Goal: Information Seeking & Learning: Learn about a topic

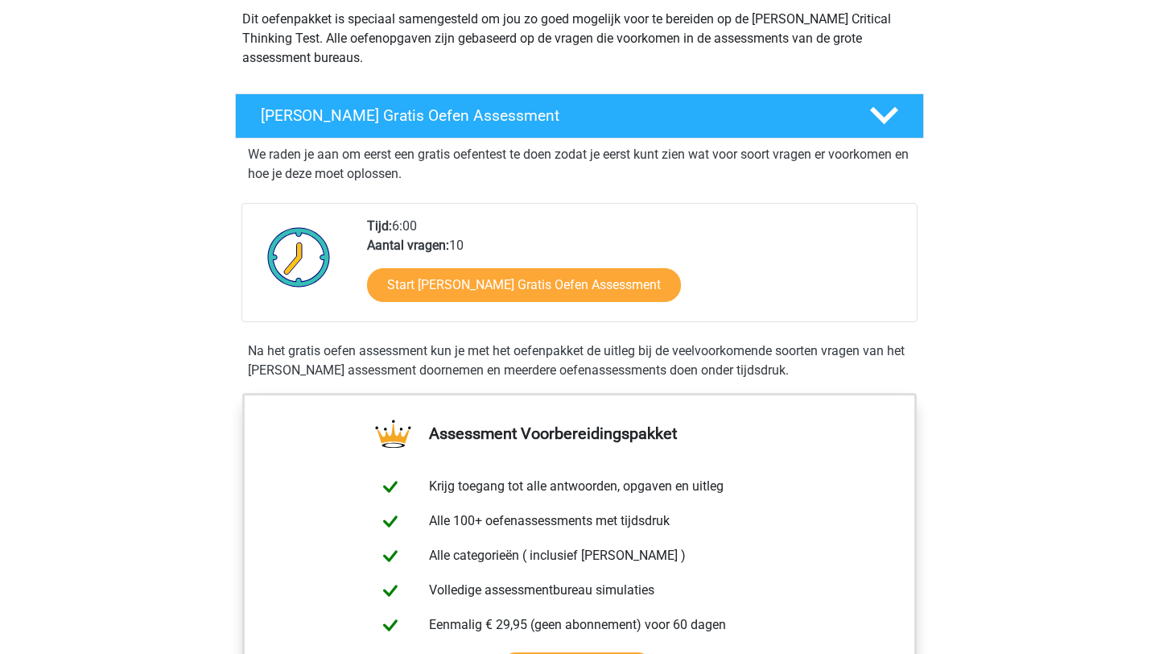
scroll to position [201, 0]
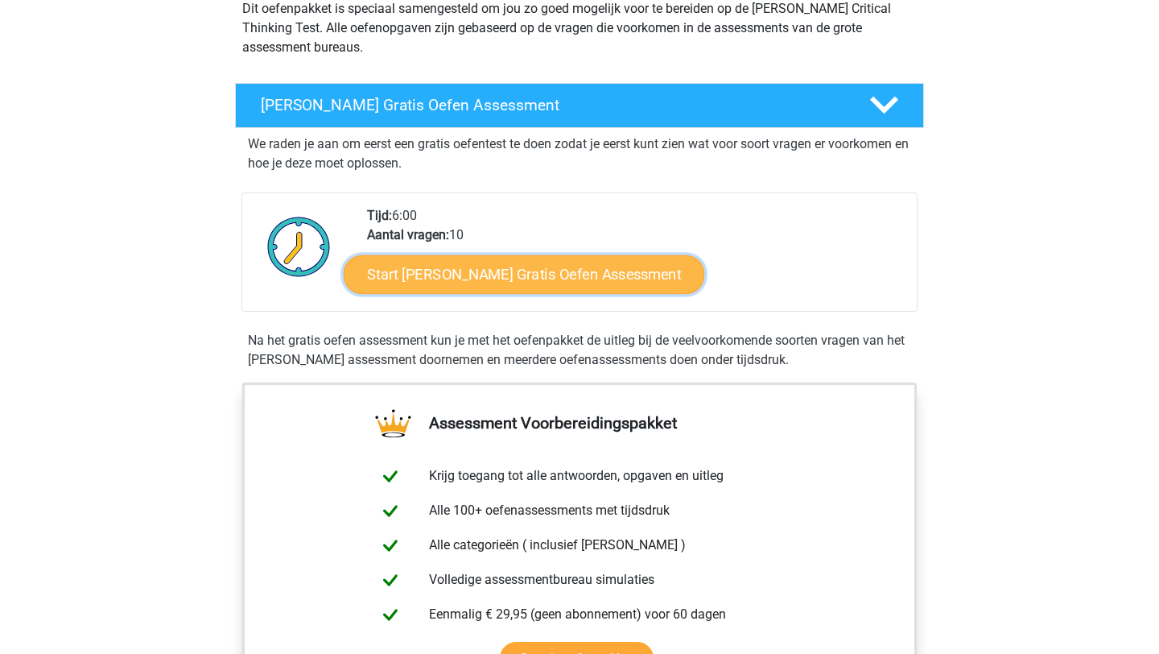
click at [568, 276] on link "Start [PERSON_NAME] Gratis Oefen Assessment" at bounding box center [525, 274] width 362 height 39
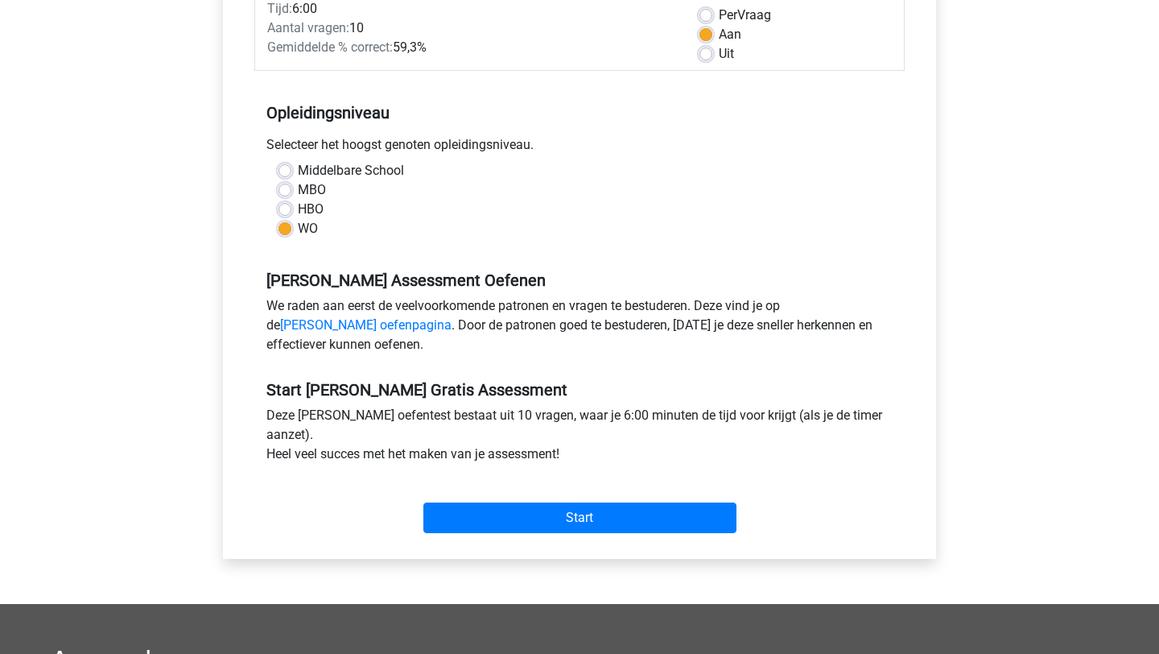
scroll to position [244, 0]
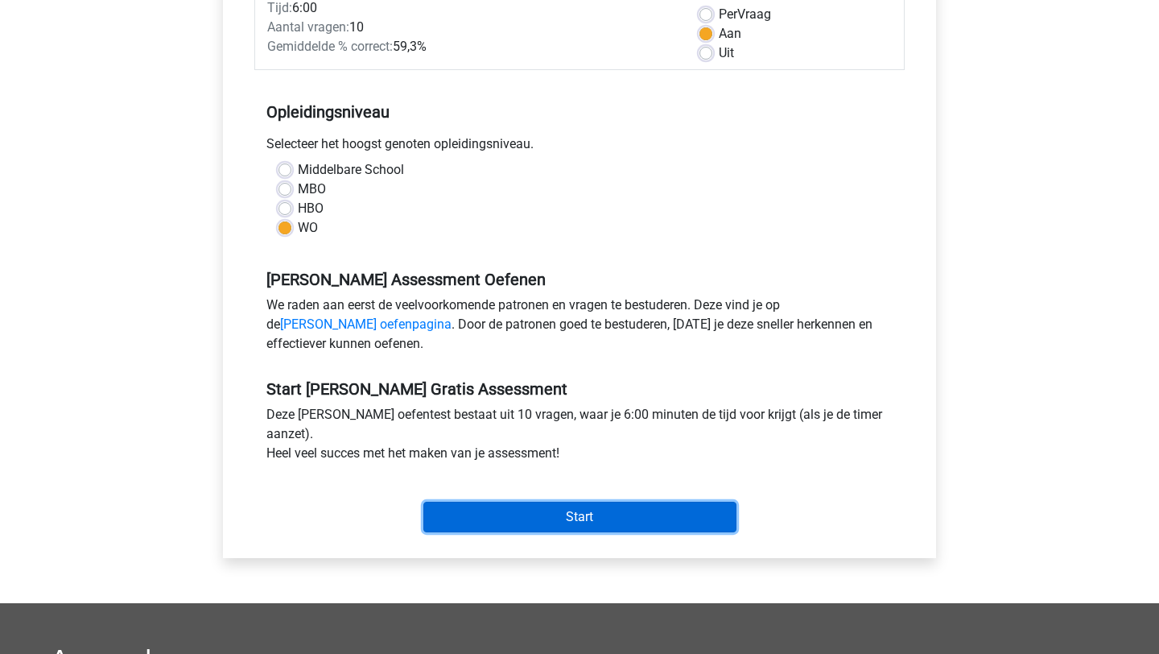
click at [533, 523] on input "Start" at bounding box center [579, 517] width 313 height 31
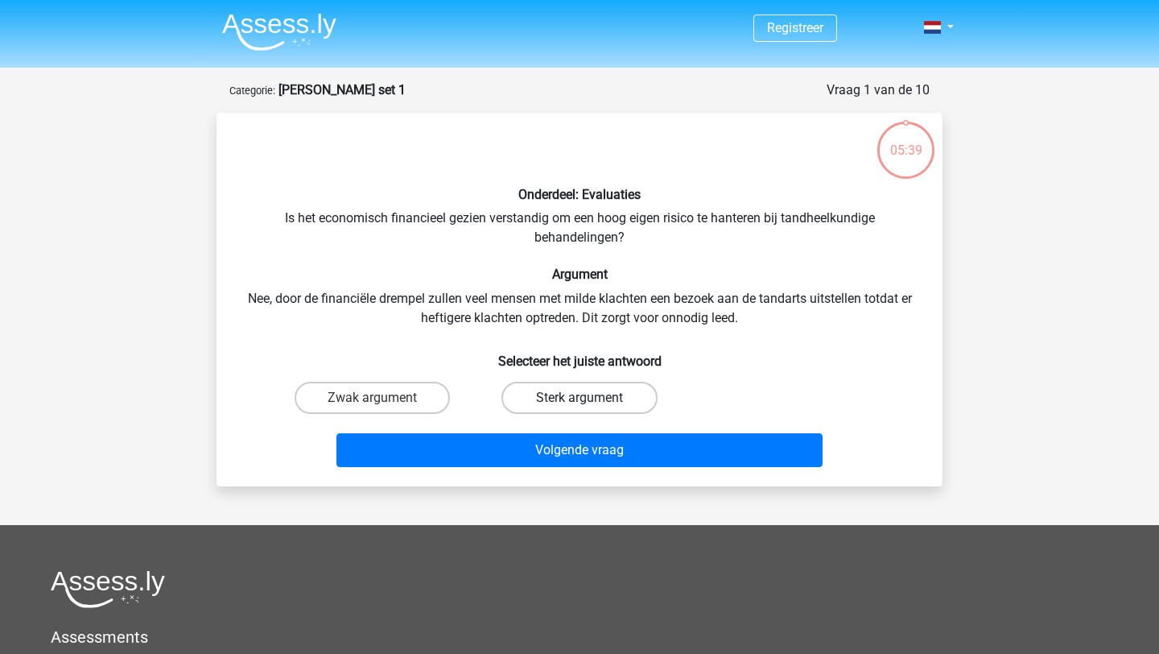
click at [546, 393] on label "Sterk argument" at bounding box center [579, 398] width 155 height 32
click at [580, 398] on input "Sterk argument" at bounding box center [585, 403] width 10 height 10
radio input "true"
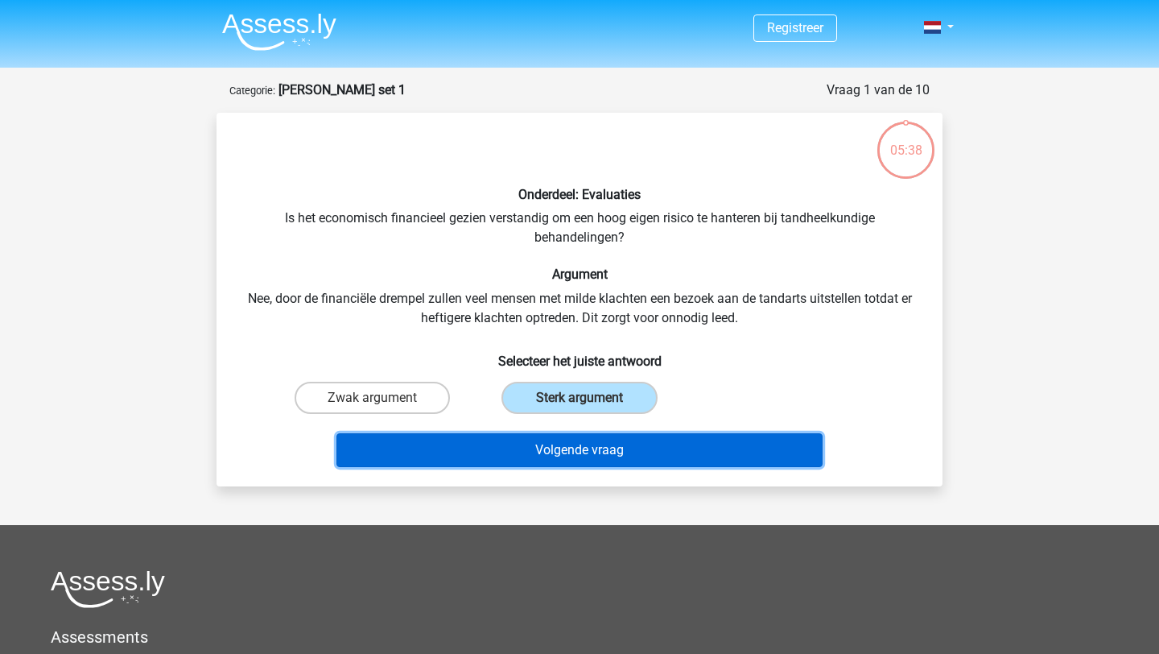
click at [575, 452] on button "Volgende vraag" at bounding box center [580, 450] width 487 height 34
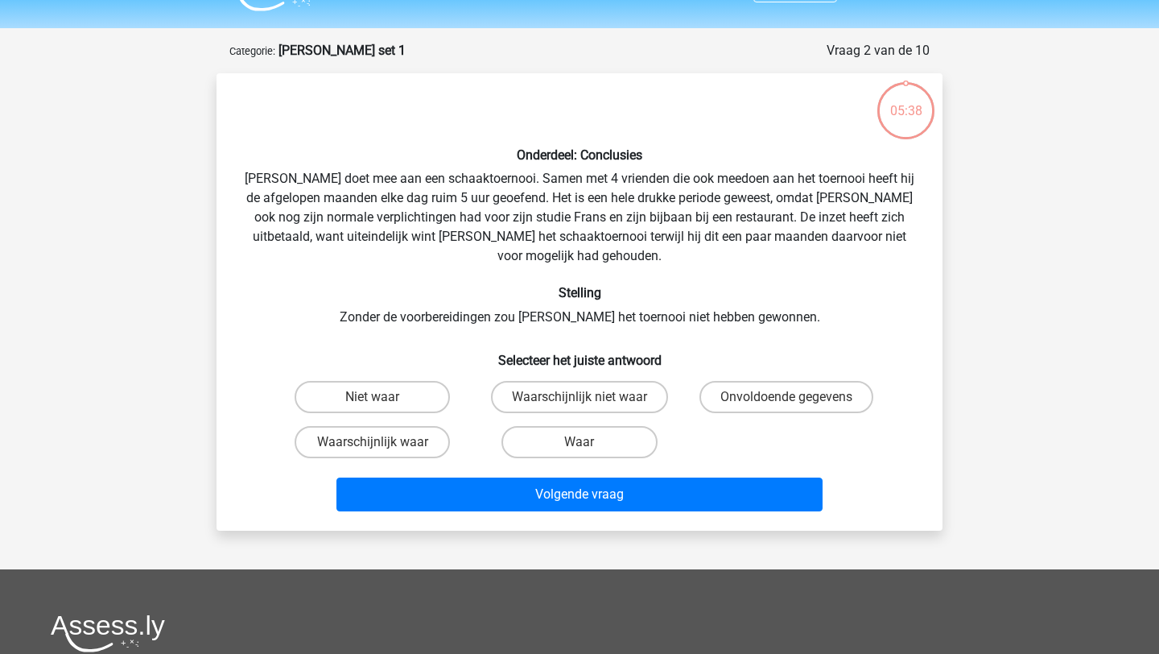
scroll to position [81, 0]
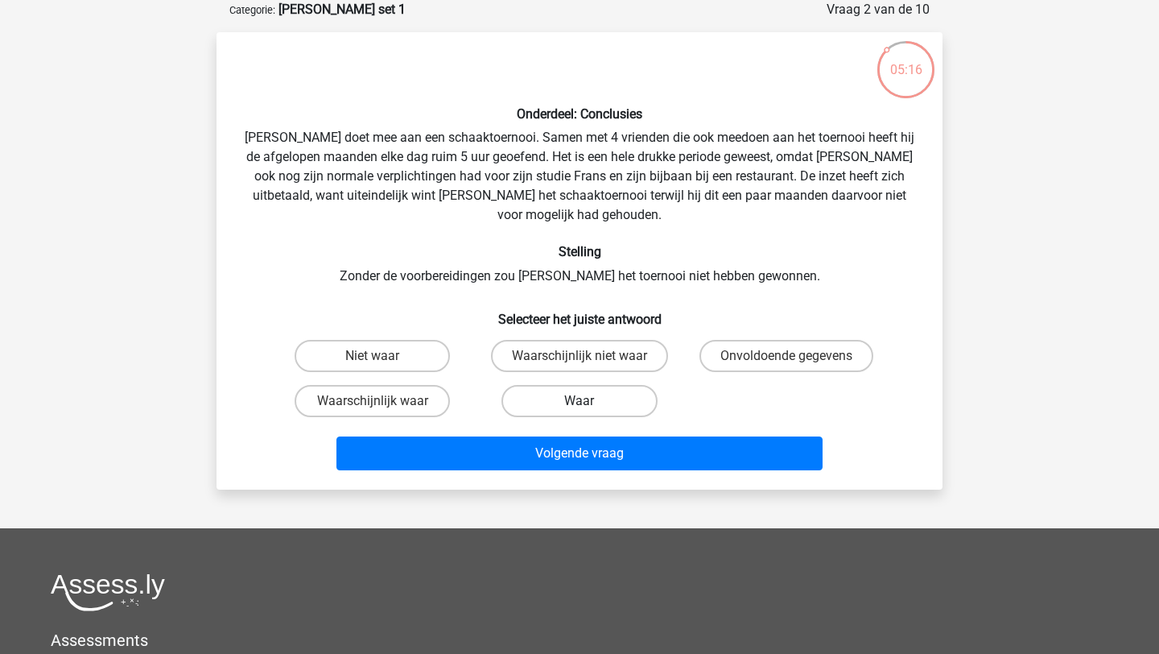
click at [554, 388] on label "Waar" at bounding box center [579, 401] width 155 height 32
click at [580, 401] on input "Waar" at bounding box center [585, 406] width 10 height 10
radio input "true"
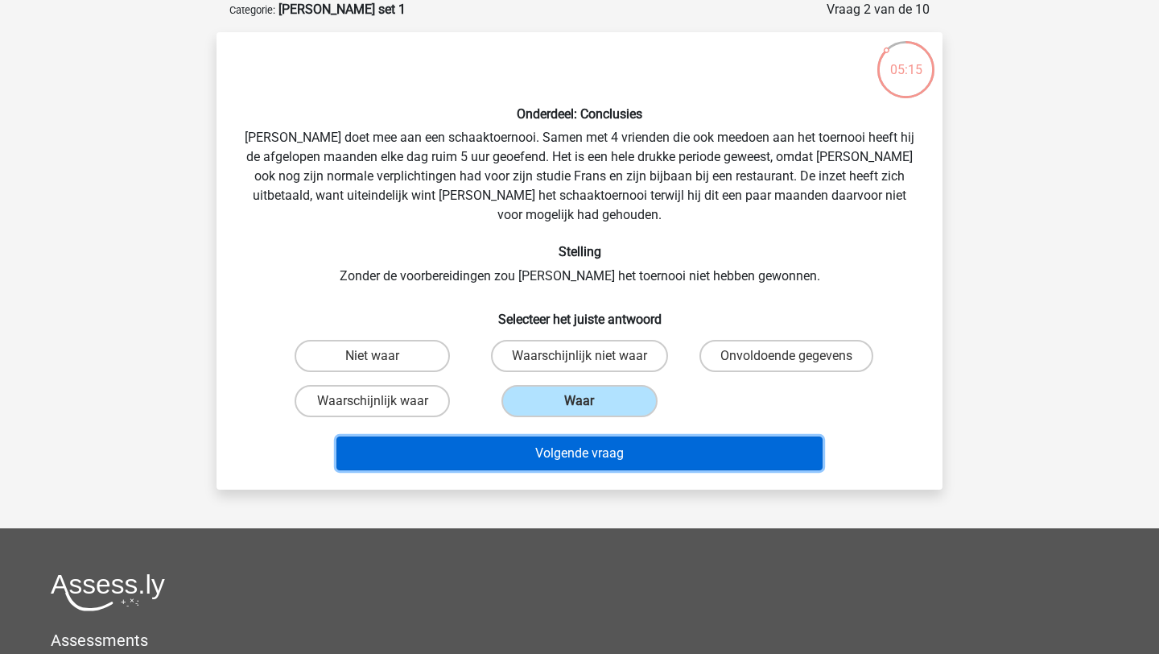
click at [565, 436] on button "Volgende vraag" at bounding box center [580, 453] width 487 height 34
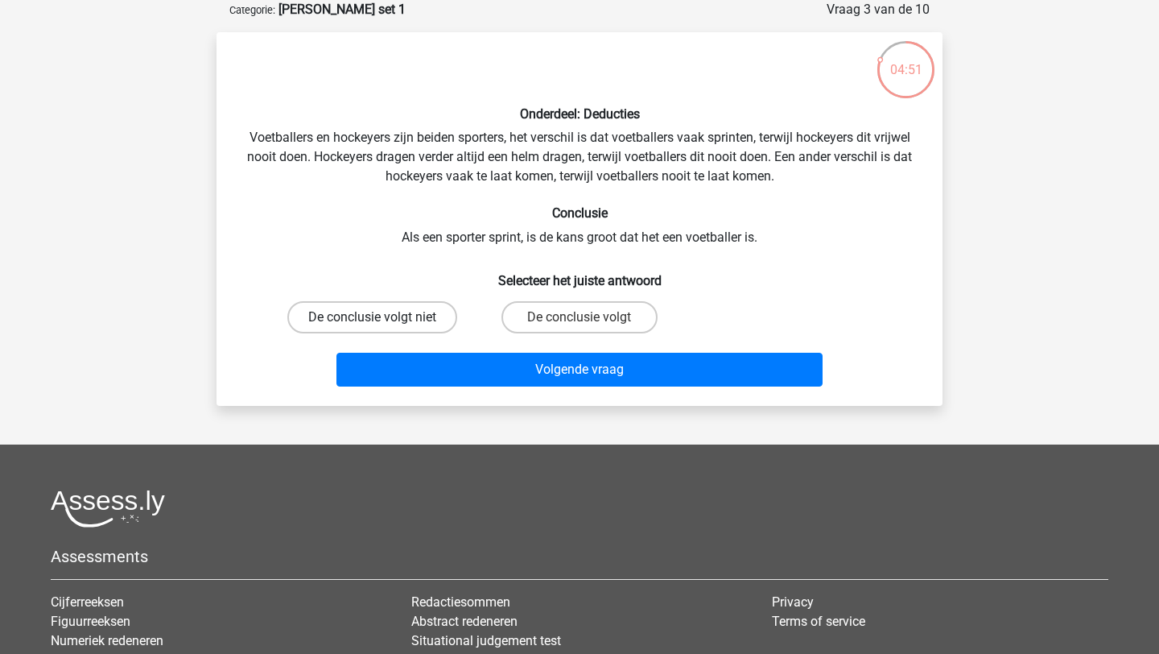
click at [419, 313] on label "De conclusie volgt niet" at bounding box center [372, 317] width 170 height 32
click at [383, 317] on input "De conclusie volgt niet" at bounding box center [378, 322] width 10 height 10
radio input "true"
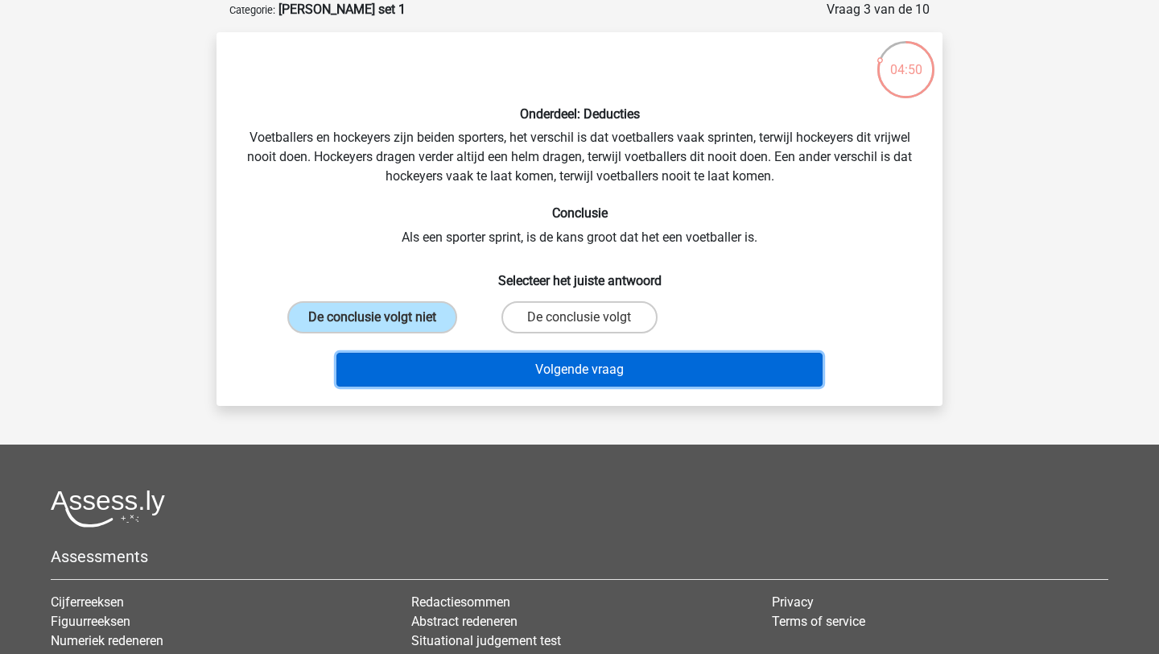
click at [469, 366] on button "Volgende vraag" at bounding box center [580, 370] width 487 height 34
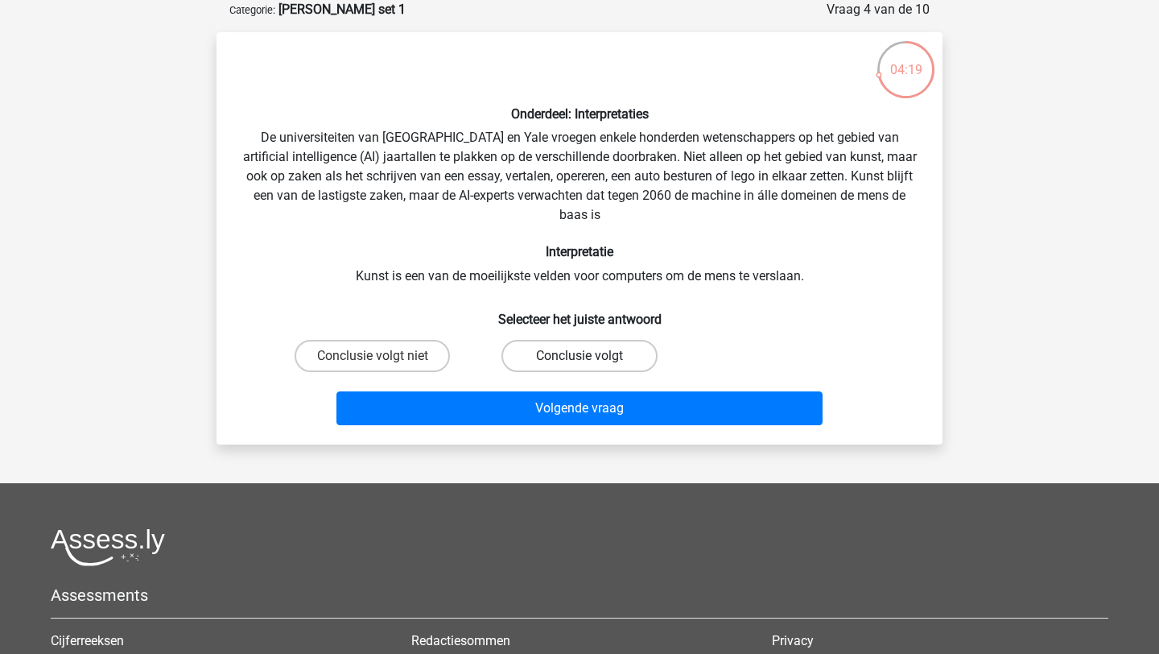
click at [563, 357] on label "Conclusie volgt" at bounding box center [579, 356] width 155 height 32
click at [580, 357] on input "Conclusie volgt" at bounding box center [585, 361] width 10 height 10
radio input "true"
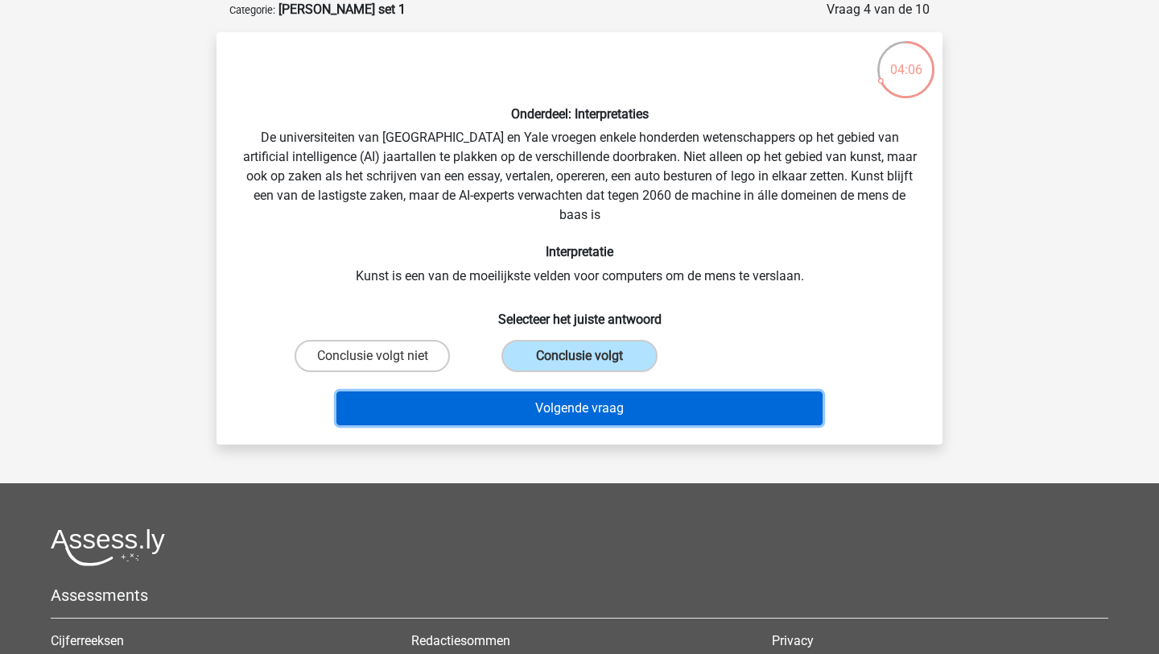
click at [674, 413] on button "Volgende vraag" at bounding box center [580, 408] width 487 height 34
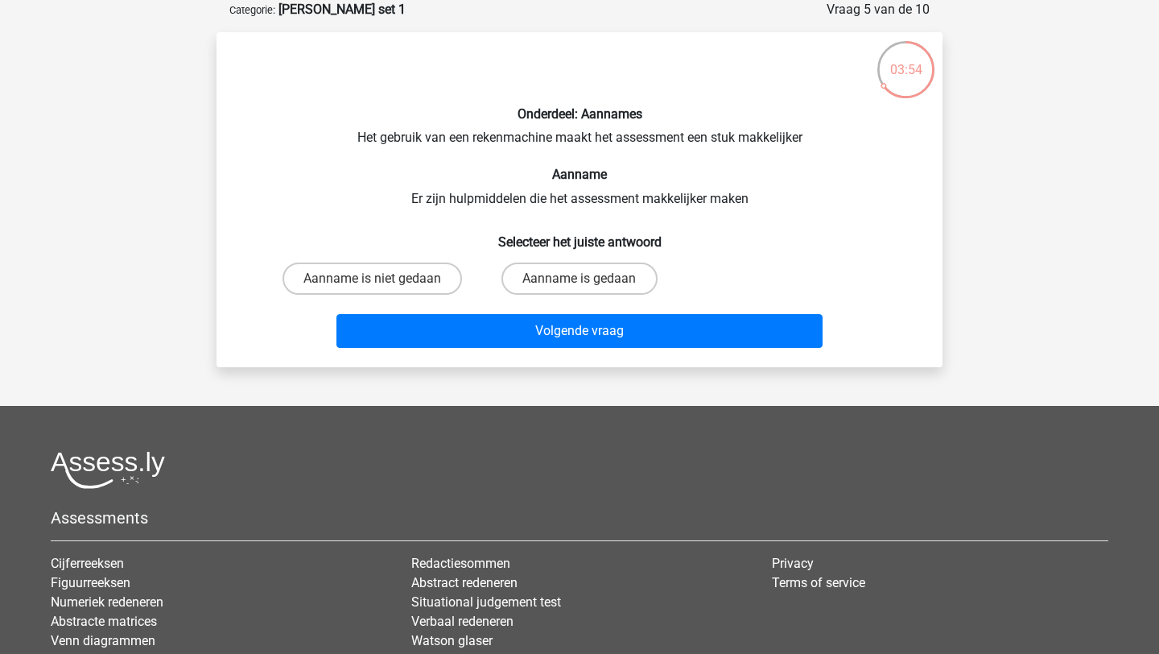
click at [580, 282] on input "Aanname is gedaan" at bounding box center [585, 284] width 10 height 10
radio input "true"
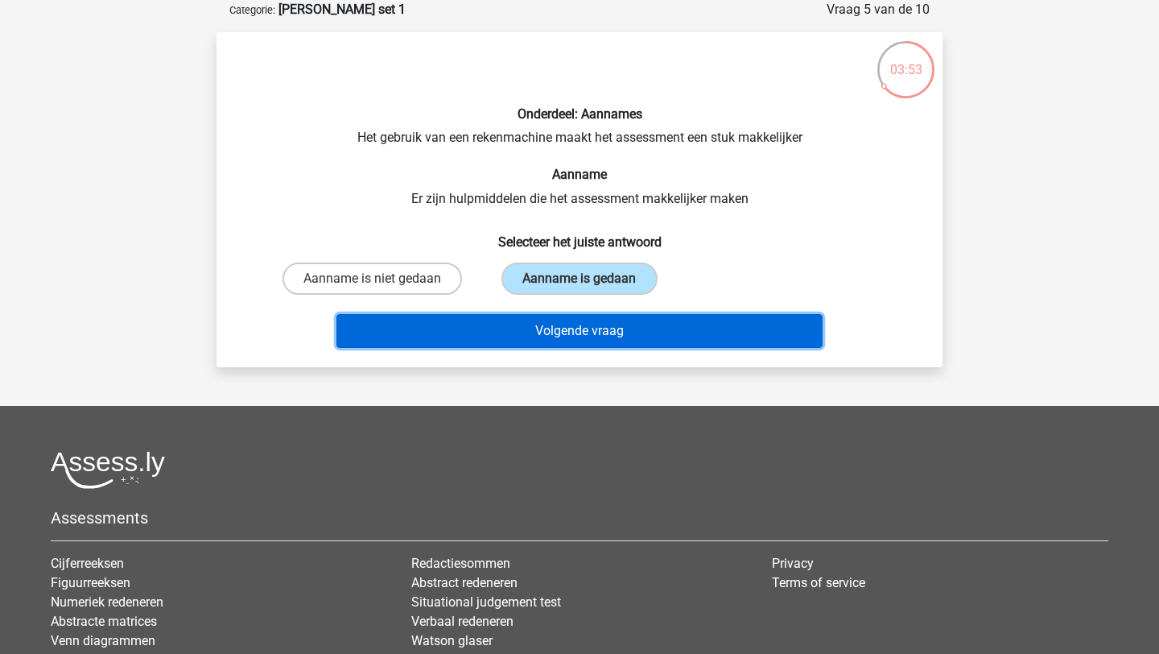
click at [554, 328] on button "Volgende vraag" at bounding box center [580, 331] width 487 height 34
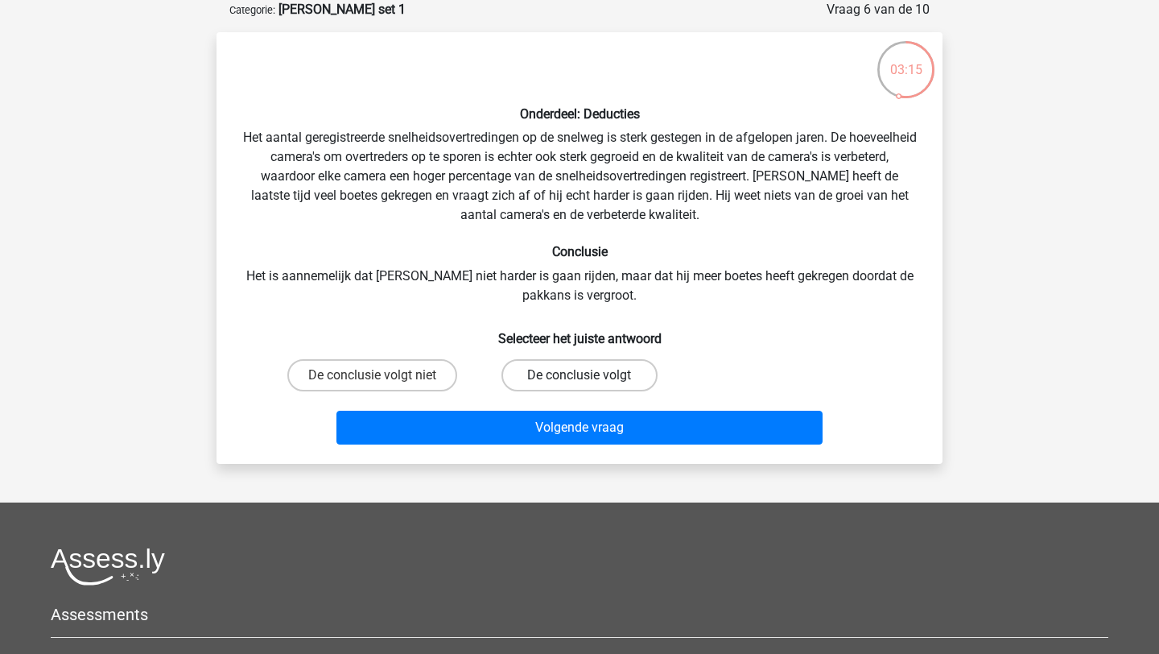
click at [552, 374] on label "De conclusie volgt" at bounding box center [579, 375] width 155 height 32
click at [580, 375] on input "De conclusie volgt" at bounding box center [585, 380] width 10 height 10
radio input "true"
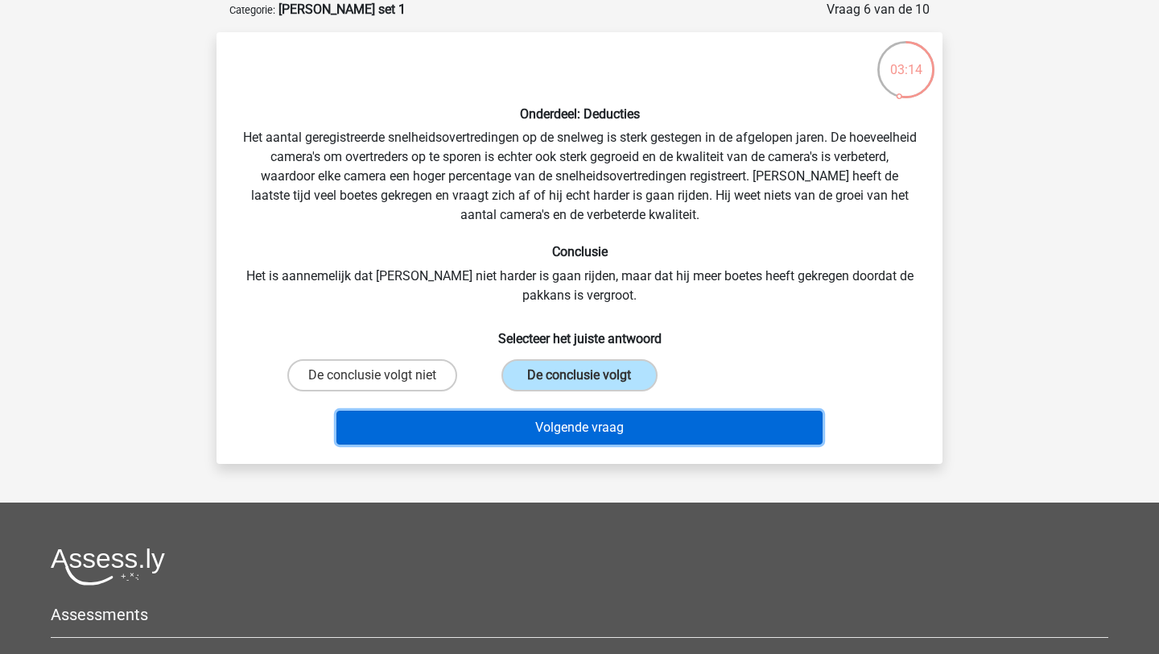
click at [548, 423] on button "Volgende vraag" at bounding box center [580, 428] width 487 height 34
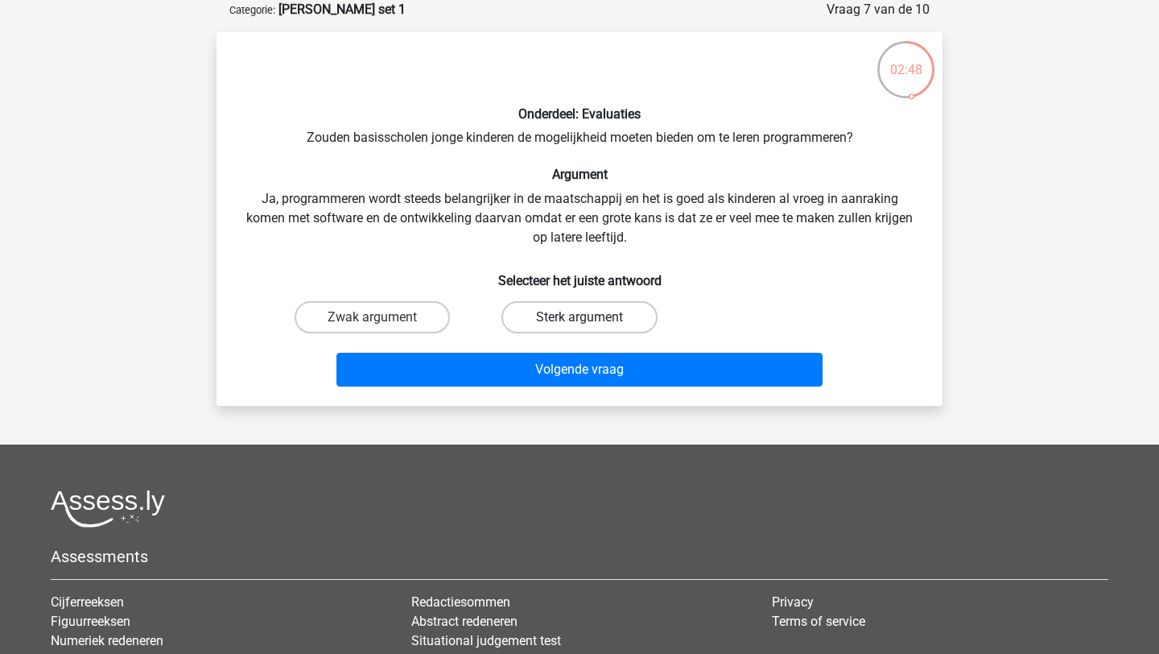
click at [608, 331] on label "Sterk argument" at bounding box center [579, 317] width 155 height 32
click at [590, 328] on input "Sterk argument" at bounding box center [585, 322] width 10 height 10
radio input "true"
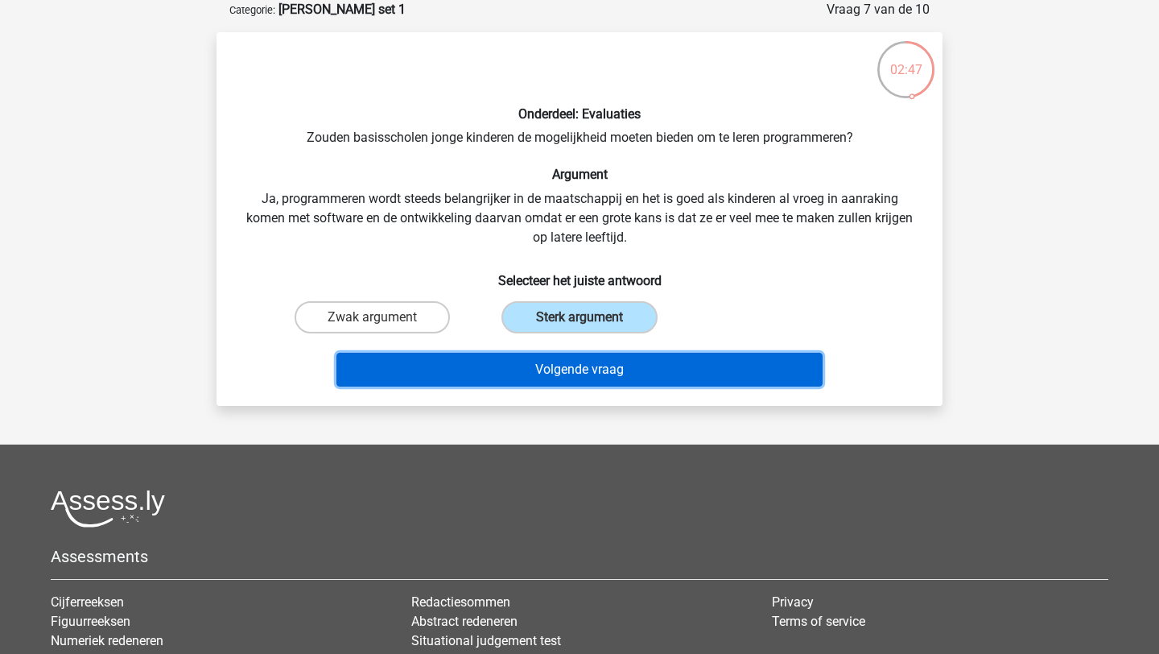
click at [603, 371] on button "Volgende vraag" at bounding box center [580, 370] width 487 height 34
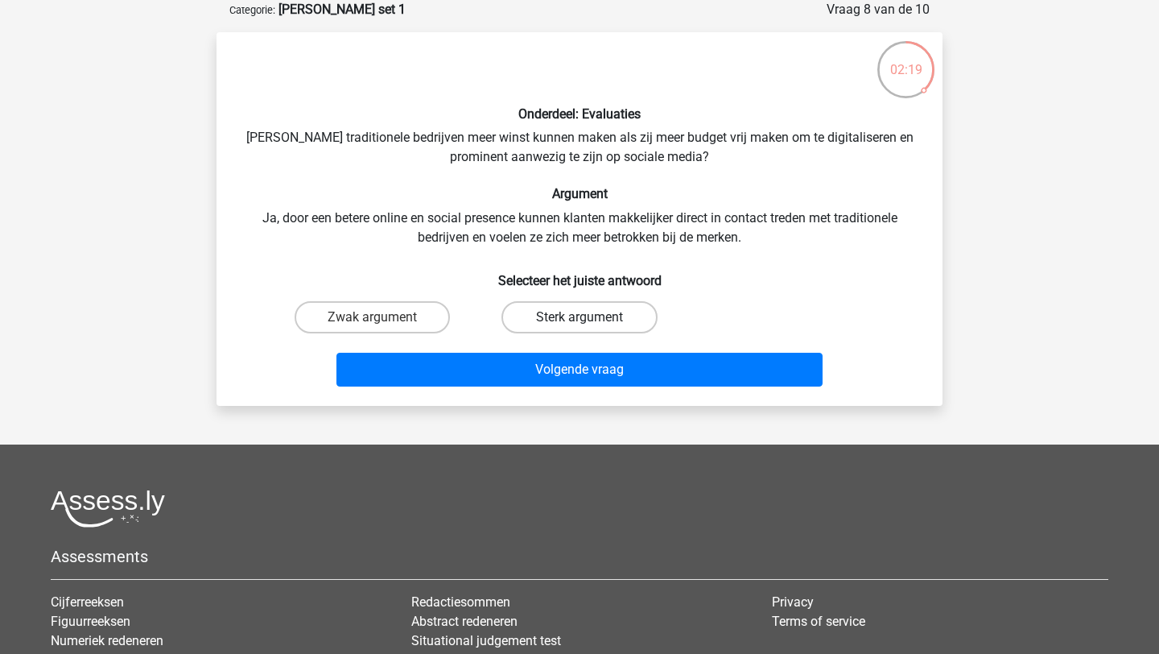
click at [609, 318] on label "Sterk argument" at bounding box center [579, 317] width 155 height 32
click at [590, 318] on input "Sterk argument" at bounding box center [585, 322] width 10 height 10
radio input "true"
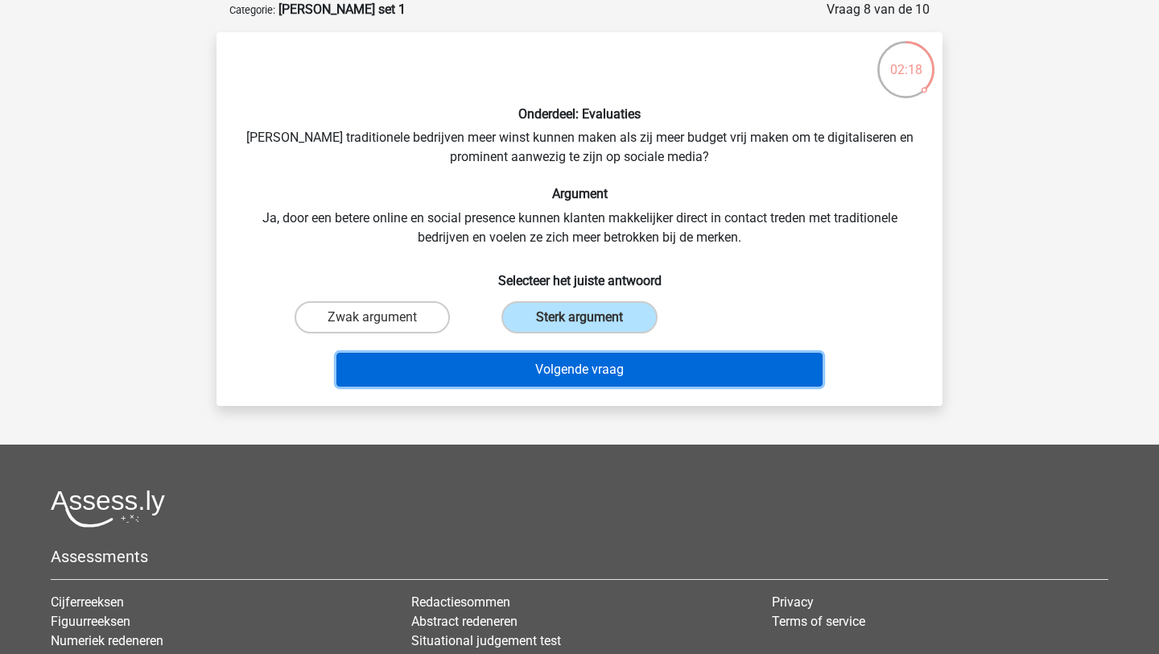
click at [593, 364] on button "Volgende vraag" at bounding box center [580, 370] width 487 height 34
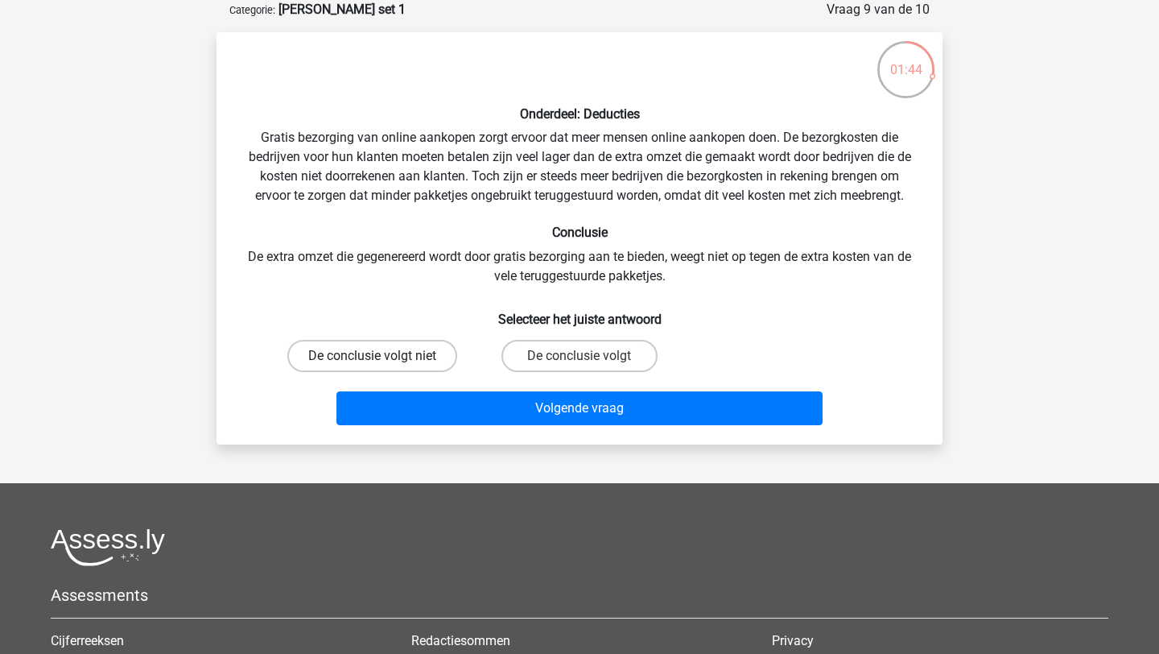
click at [420, 362] on label "De conclusie volgt niet" at bounding box center [372, 356] width 170 height 32
click at [383, 362] on input "De conclusie volgt niet" at bounding box center [378, 361] width 10 height 10
radio input "true"
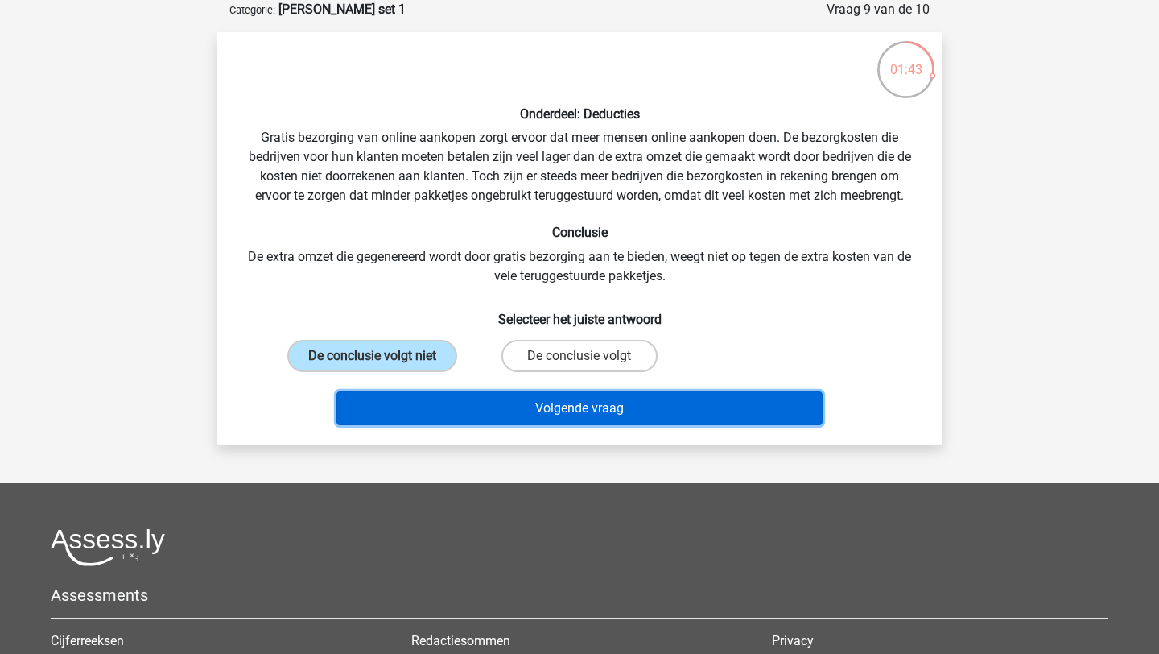
click at [452, 414] on button "Volgende vraag" at bounding box center [580, 408] width 487 height 34
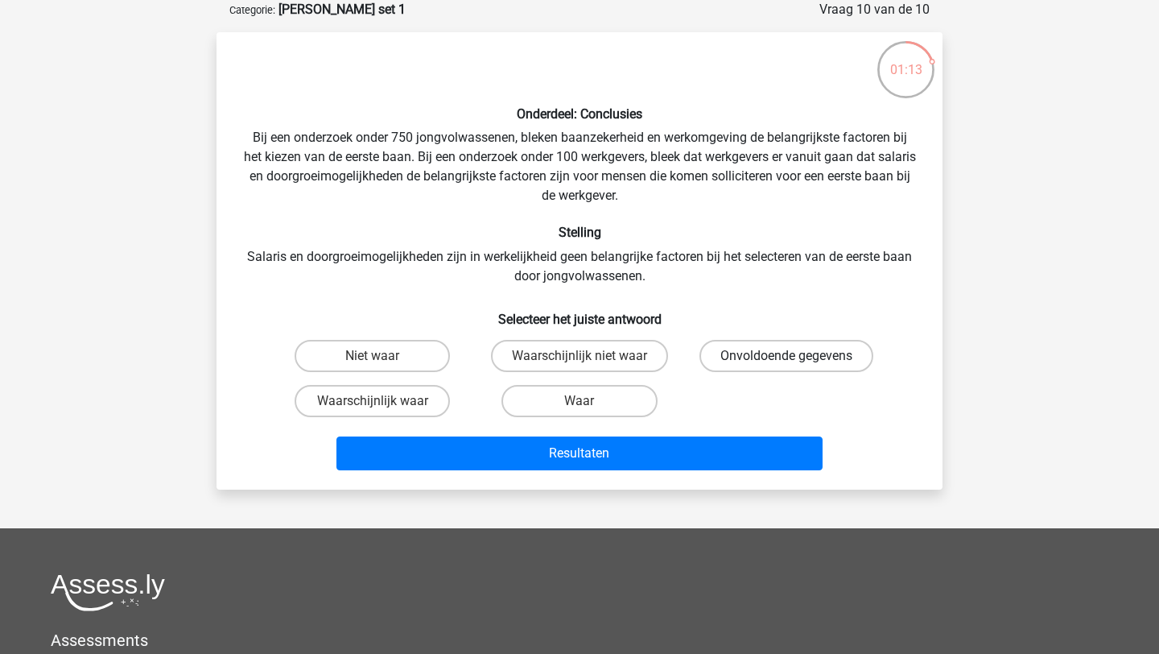
click at [738, 361] on label "Onvoldoende gegevens" at bounding box center [787, 356] width 174 height 32
click at [787, 361] on input "Onvoldoende gegevens" at bounding box center [792, 361] width 10 height 10
radio input "true"
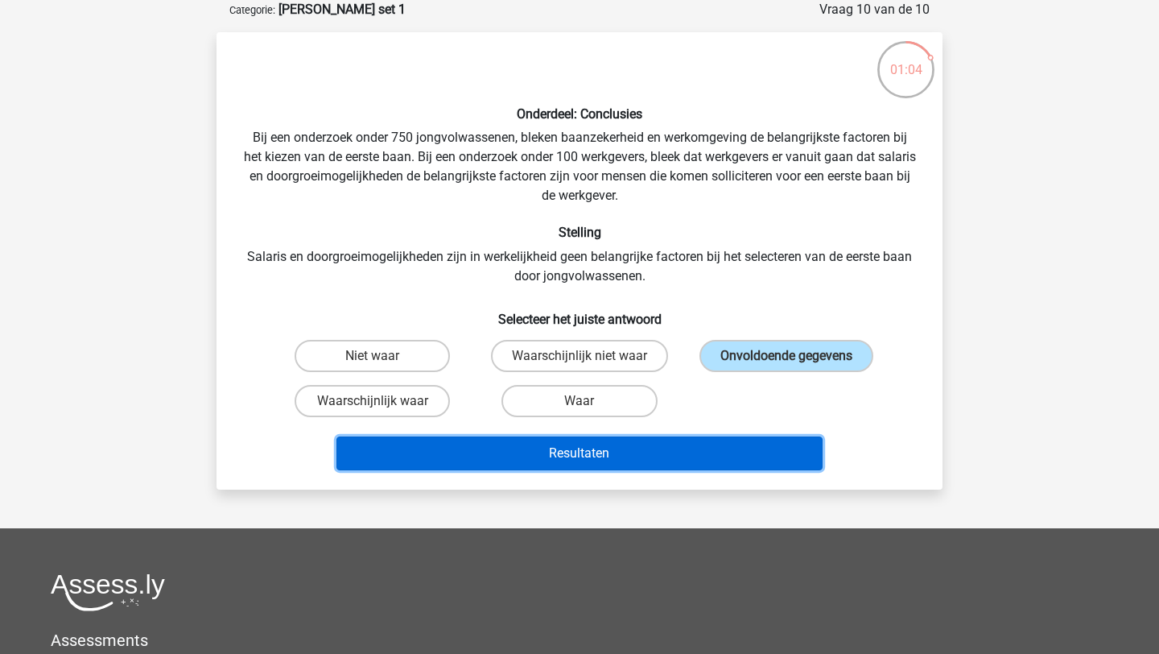
click at [687, 447] on button "Resultaten" at bounding box center [580, 453] width 487 height 34
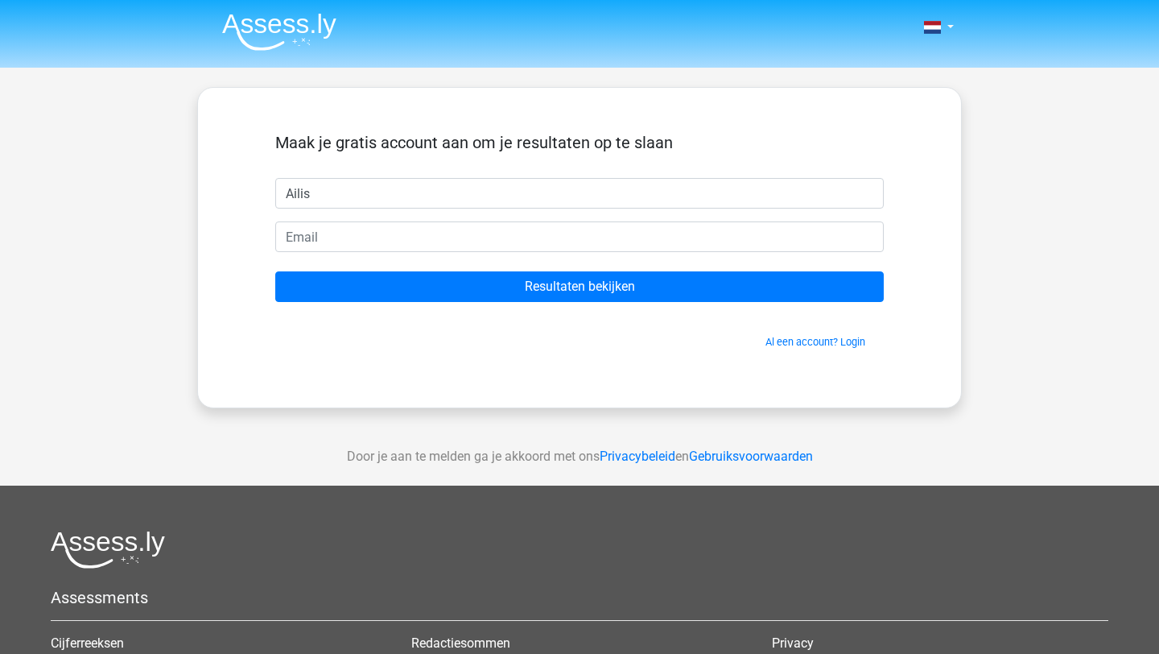
type input "Ailis"
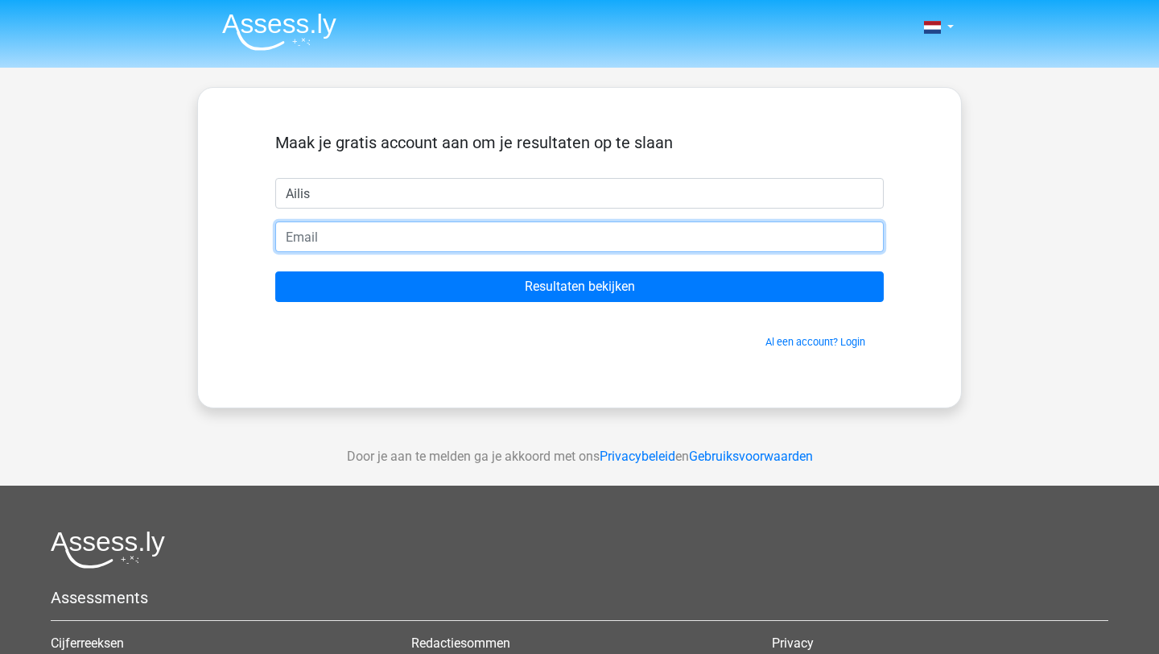
type input "W"
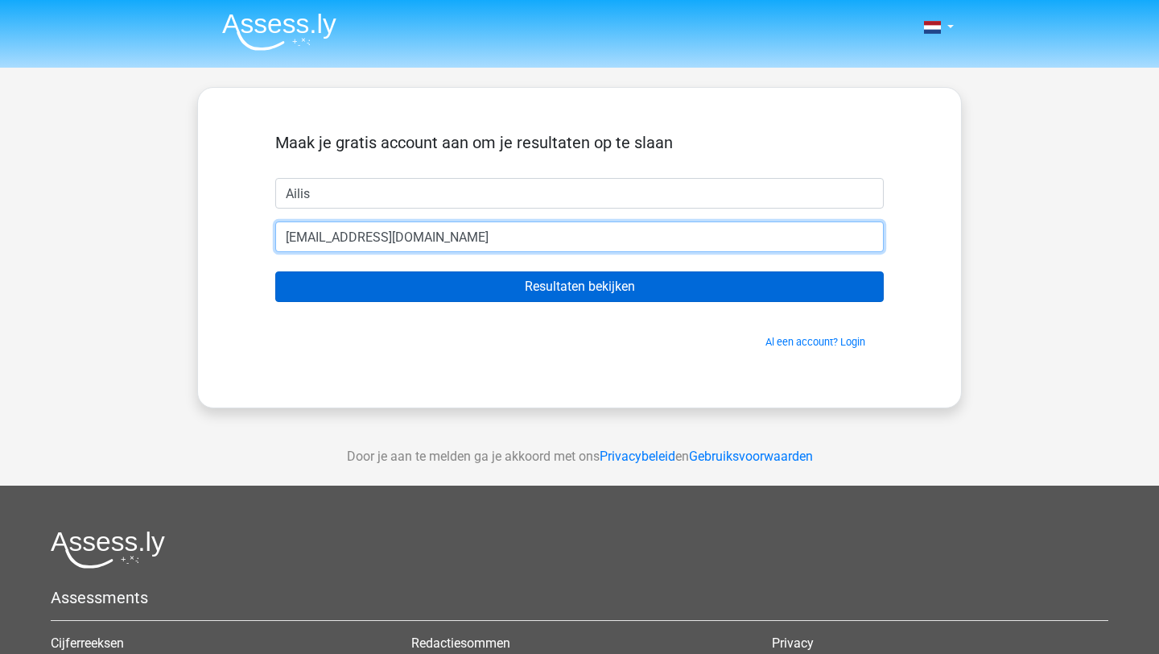
type input "[EMAIL_ADDRESS][DOMAIN_NAME]"
click at [755, 285] on input "Resultaten bekijken" at bounding box center [579, 286] width 609 height 31
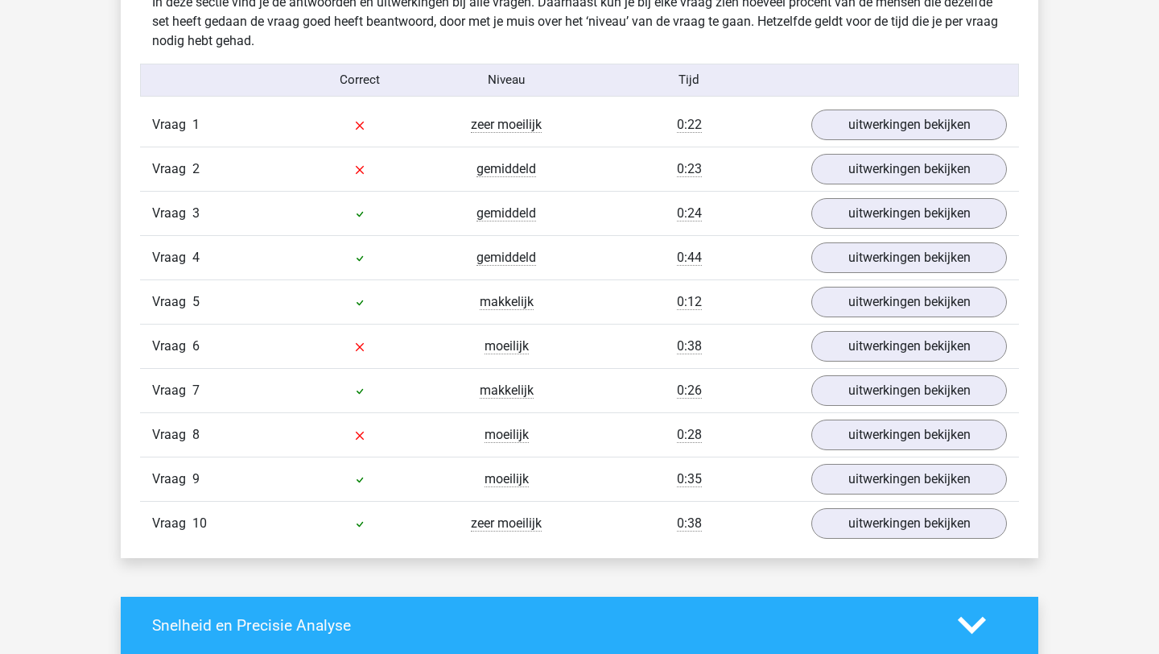
scroll to position [1288, 0]
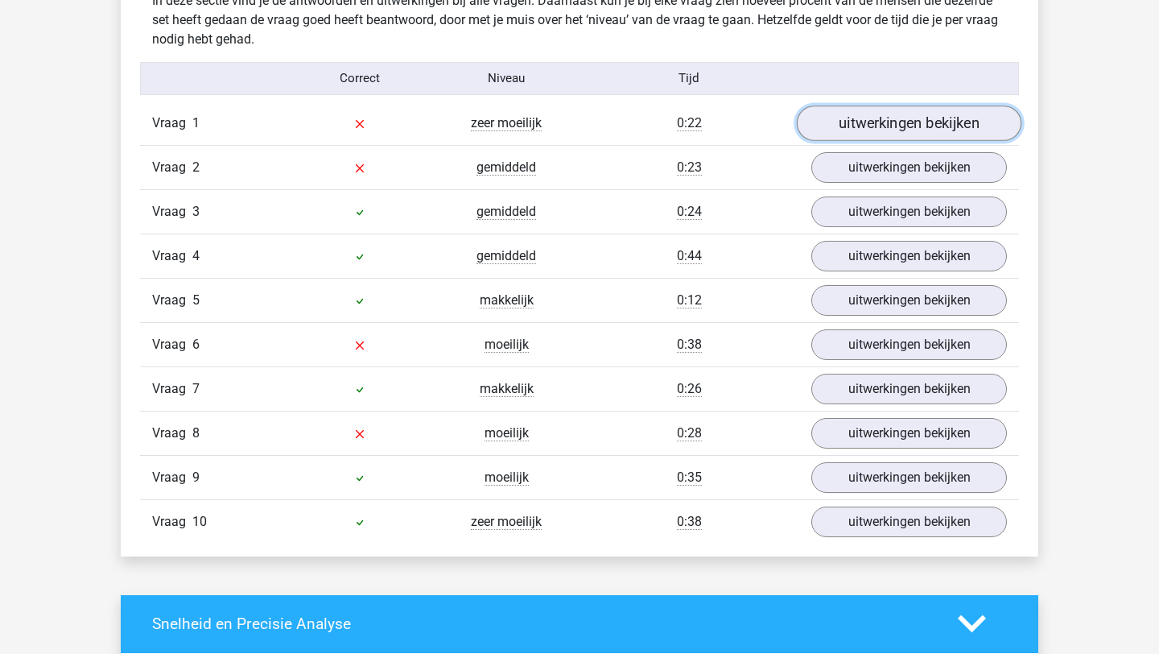
click at [903, 121] on link "uitwerkingen bekijken" at bounding box center [909, 122] width 225 height 35
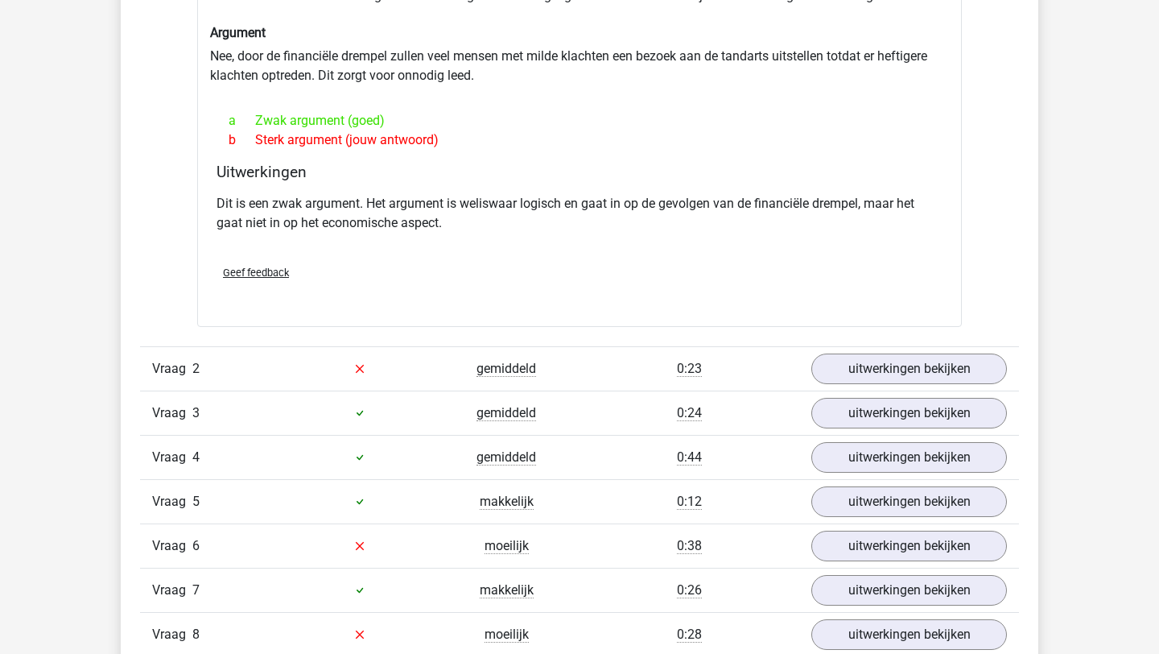
scroll to position [1504, 0]
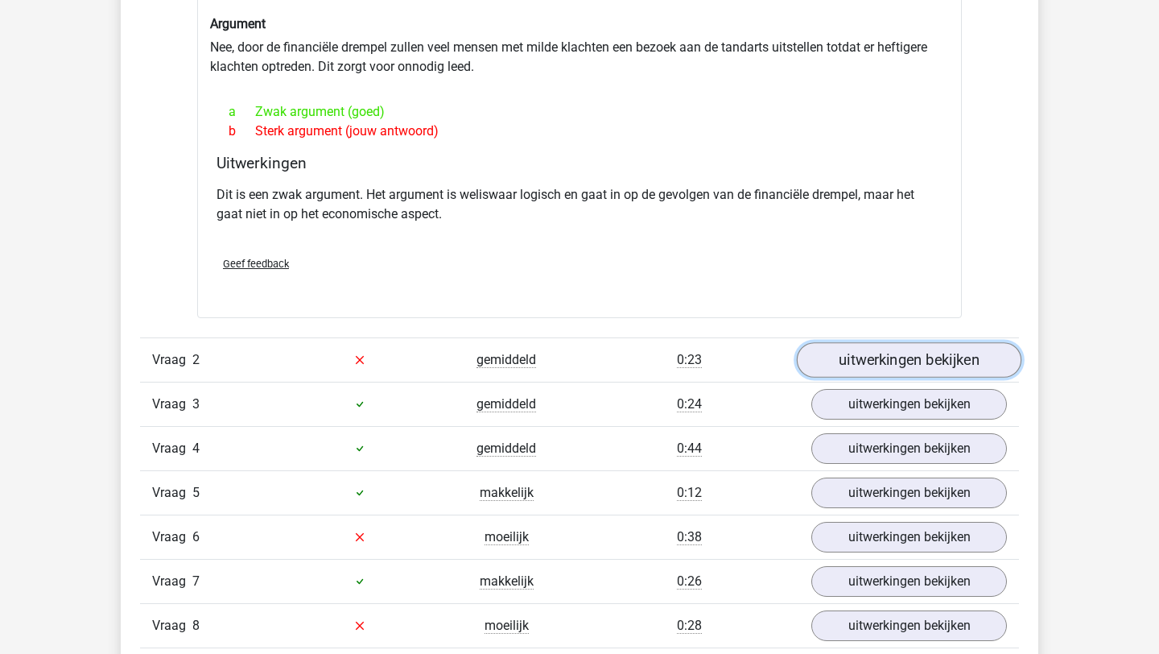
click at [855, 355] on link "uitwerkingen bekijken" at bounding box center [909, 359] width 225 height 35
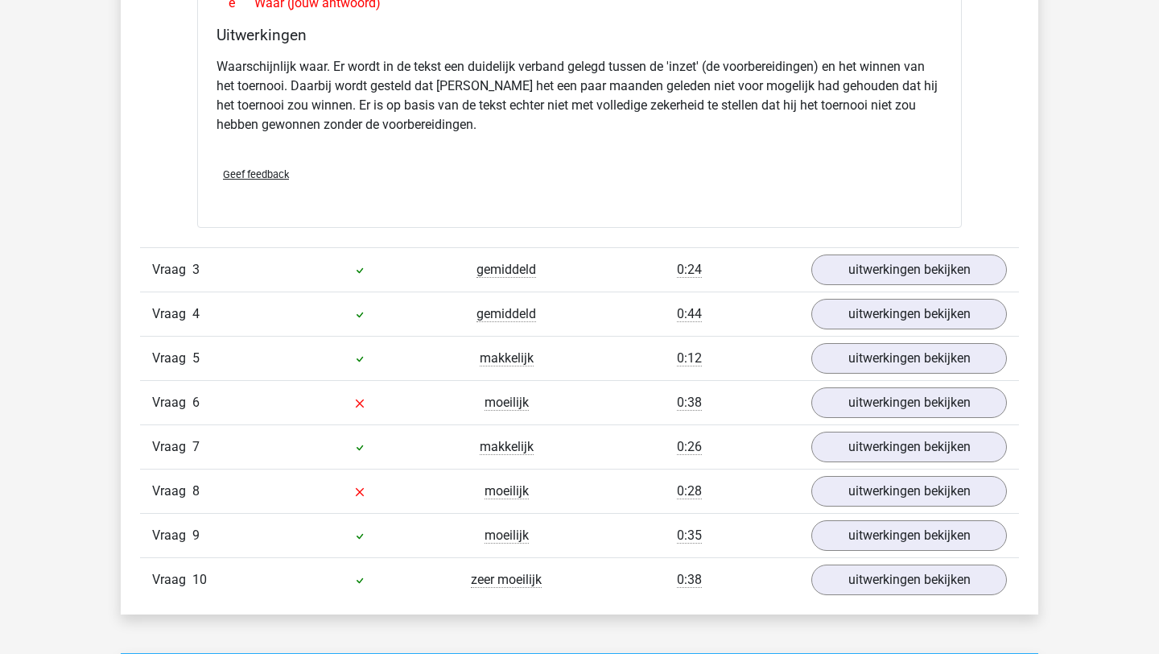
scroll to position [2183, 0]
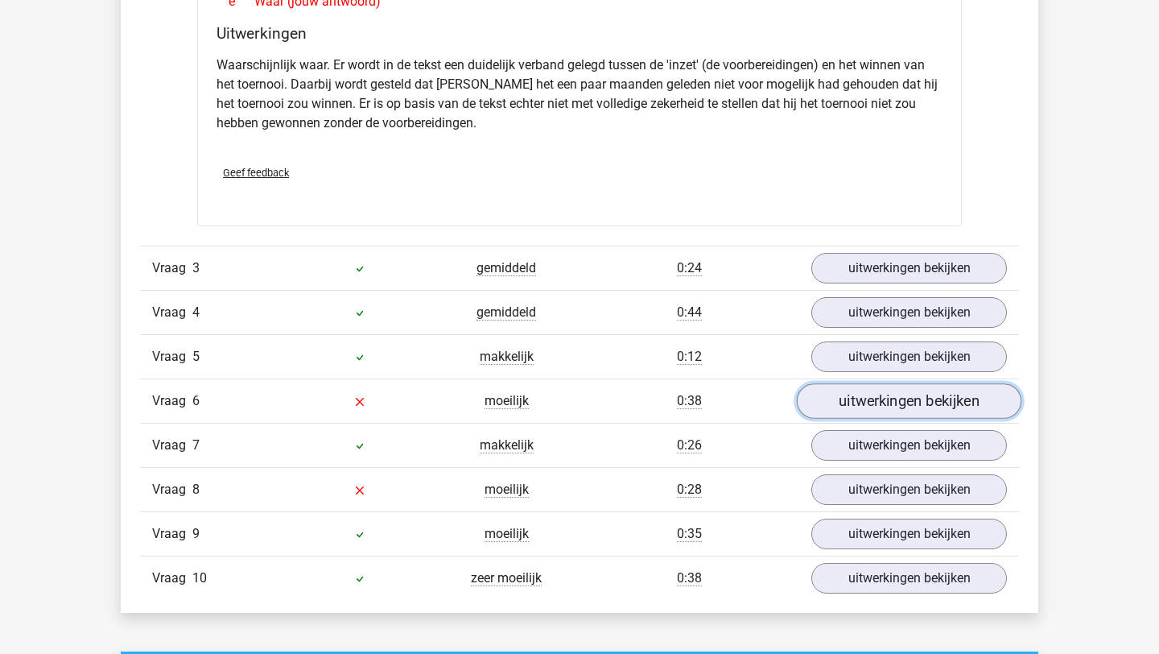
click at [857, 398] on link "uitwerkingen bekijken" at bounding box center [909, 400] width 225 height 35
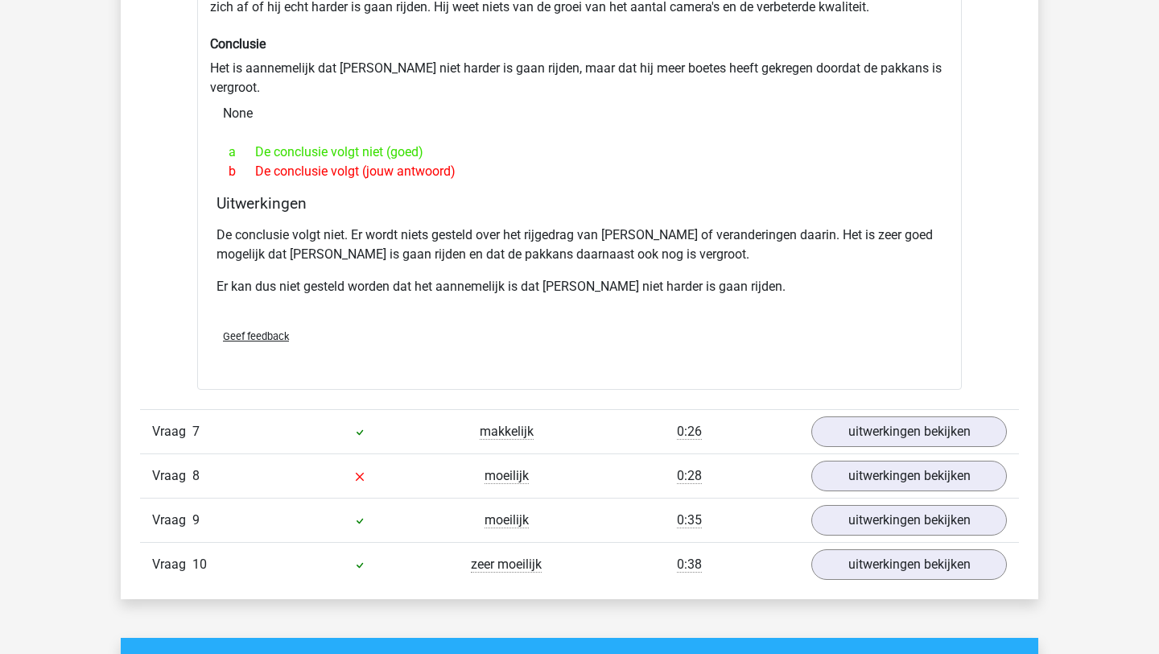
scroll to position [2733, 0]
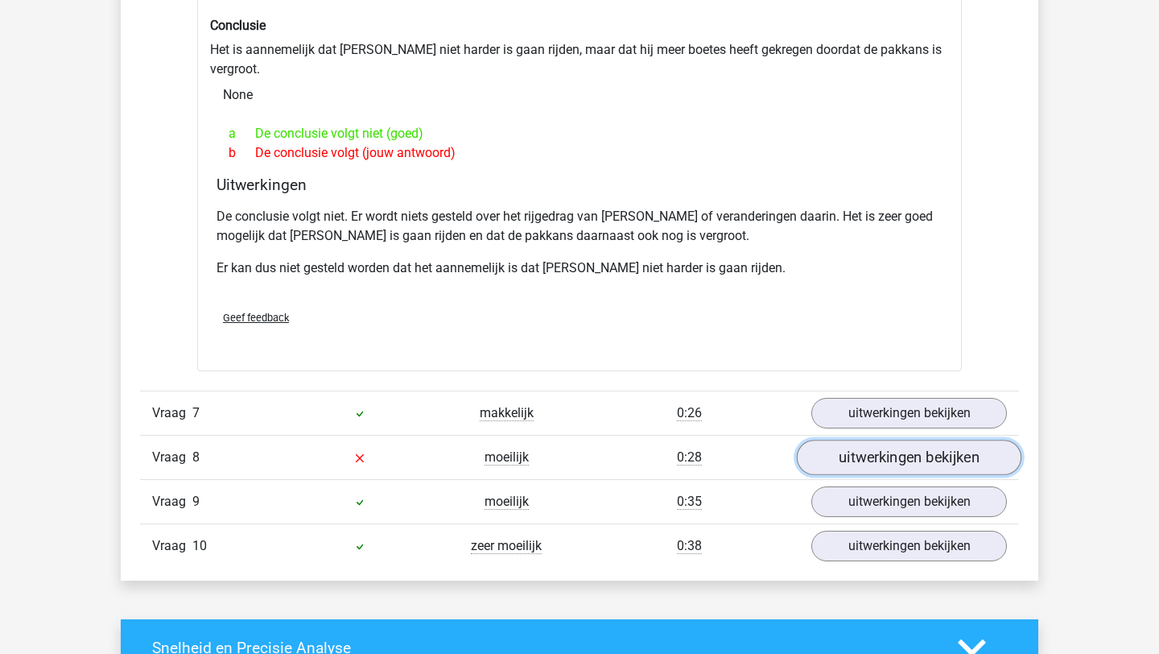
click at [860, 440] on link "uitwerkingen bekijken" at bounding box center [909, 457] width 225 height 35
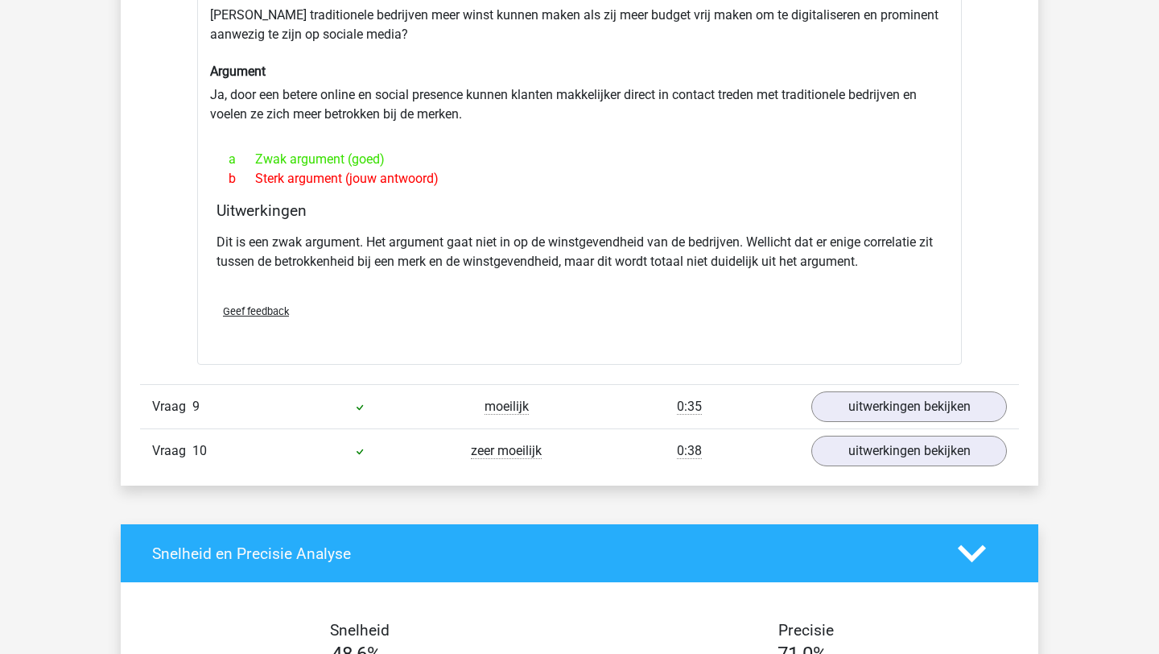
scroll to position [3259, 0]
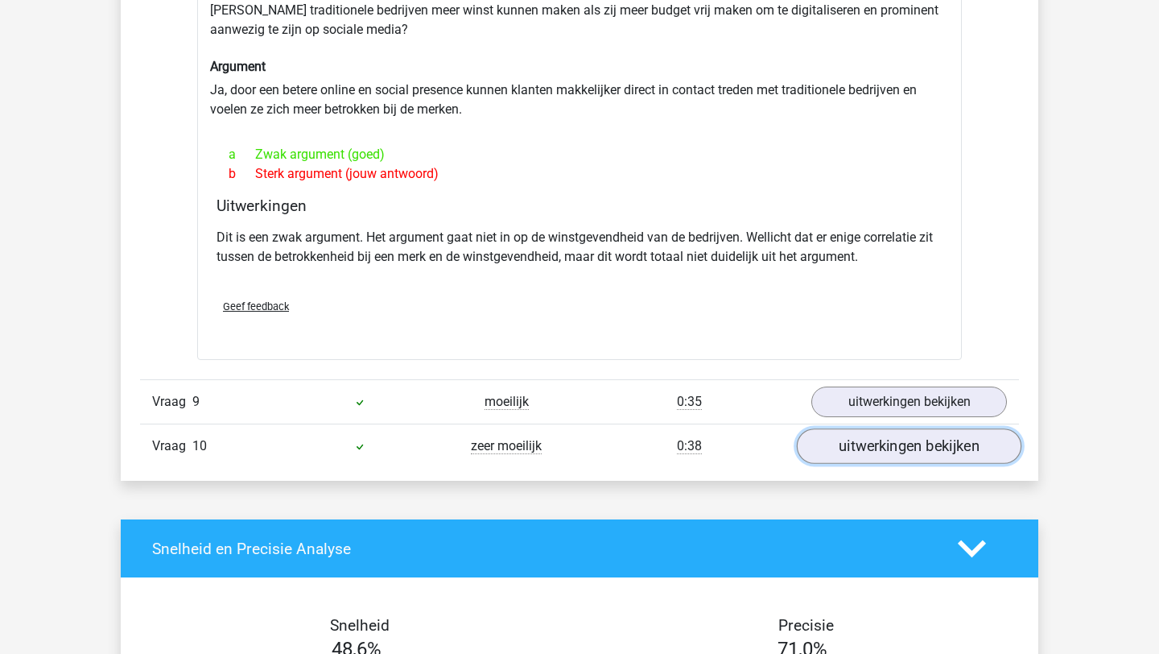
click at [855, 428] on link "uitwerkingen bekijken" at bounding box center [909, 445] width 225 height 35
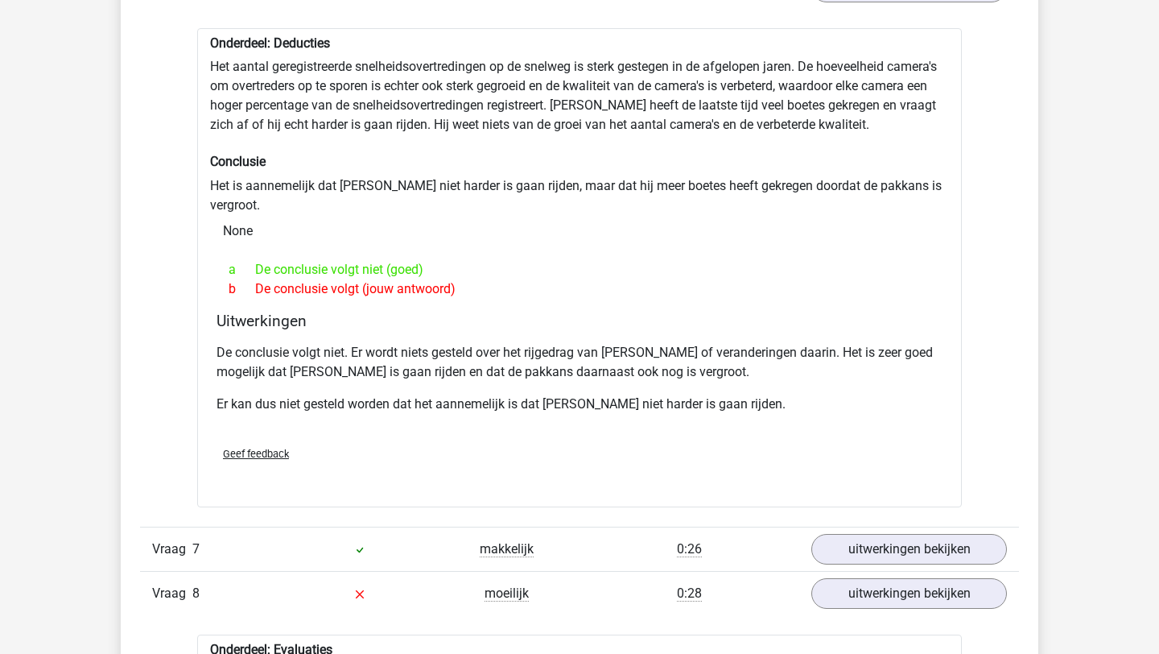
scroll to position [2605, 0]
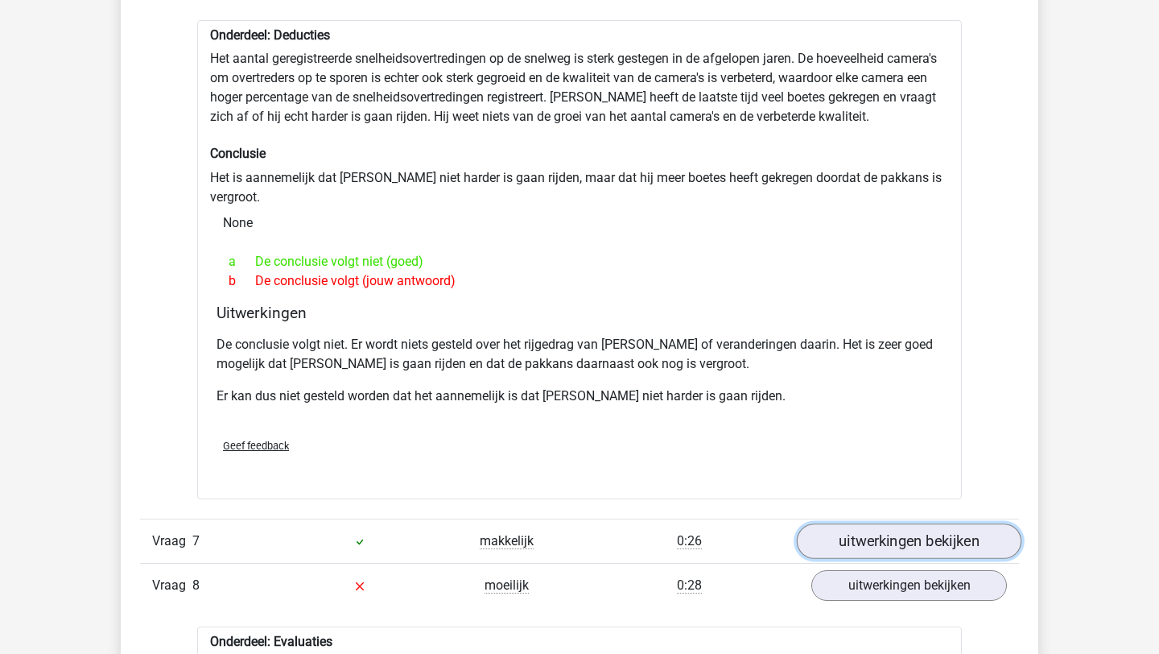
click at [866, 525] on link "uitwerkingen bekijken" at bounding box center [909, 540] width 225 height 35
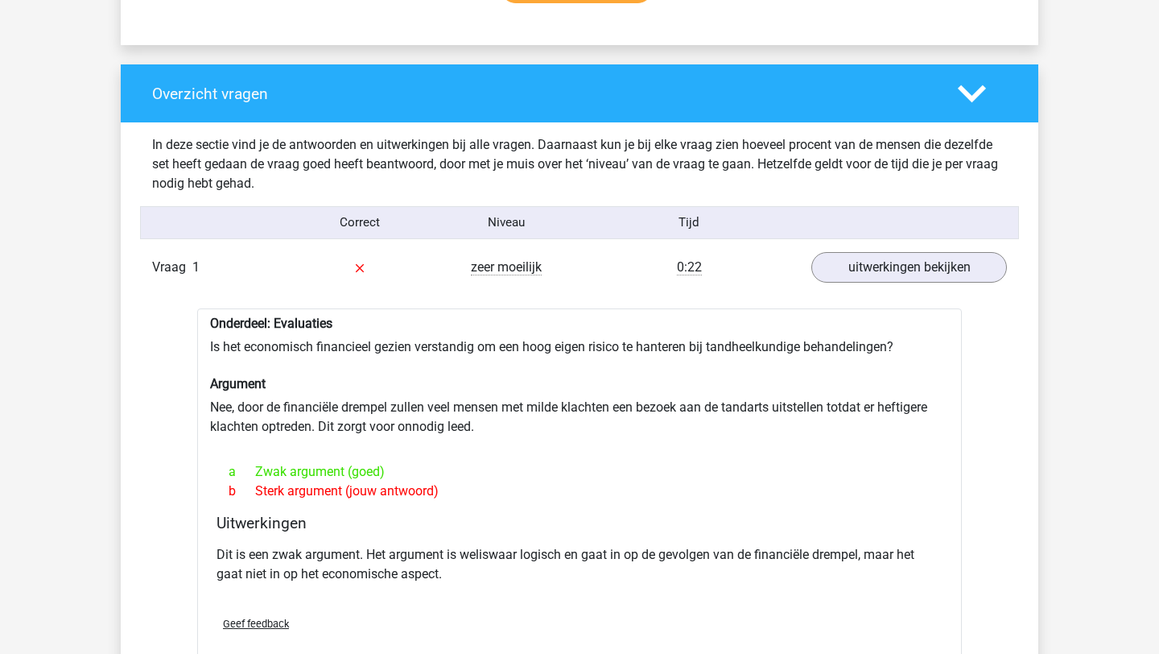
scroll to position [857, 0]
